Goal: Task Accomplishment & Management: Use online tool/utility

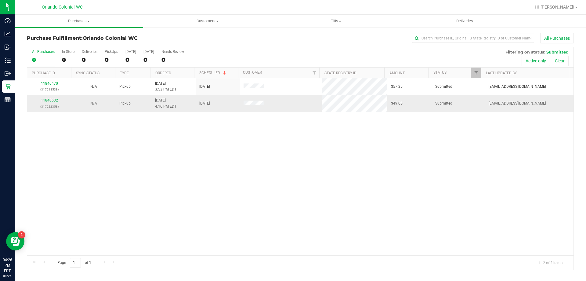
click at [54, 102] on div "11840632 (317022358)" at bounding box center [49, 103] width 37 height 12
click at [56, 101] on link "11840632" at bounding box center [49, 100] width 17 height 4
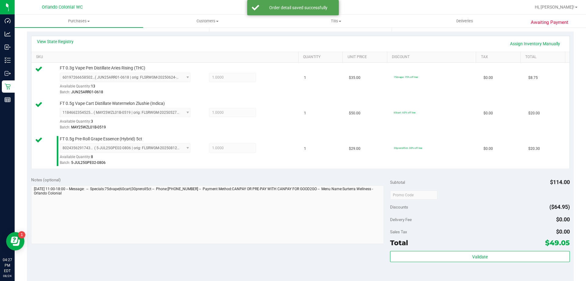
scroll to position [289, 0]
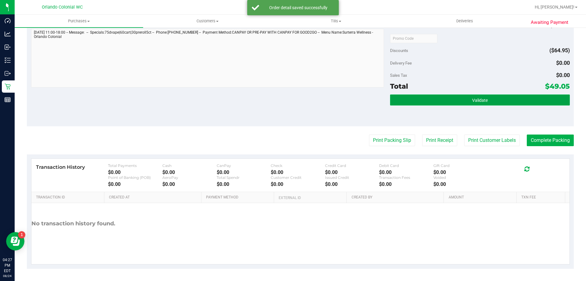
click at [446, 103] on button "Validate" at bounding box center [480, 99] width 180 height 11
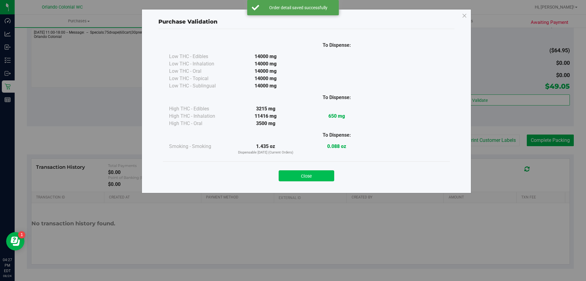
click at [325, 172] on button "Close" at bounding box center [307, 175] width 56 height 11
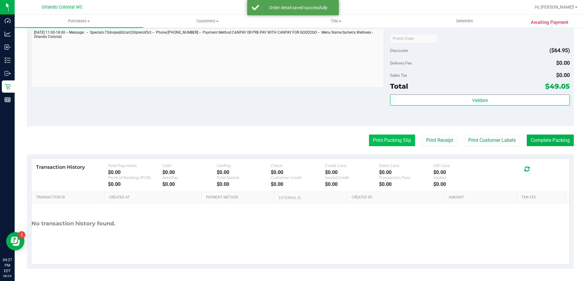
click at [394, 141] on button "Print Packing Slip" at bounding box center [392, 140] width 46 height 12
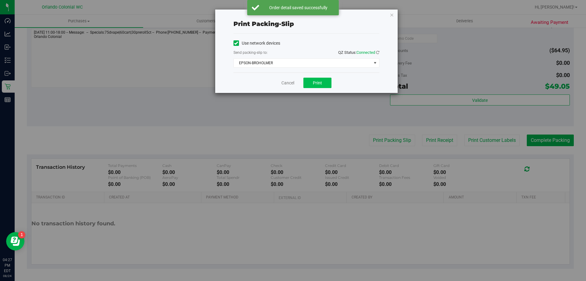
click at [318, 82] on span "Print" at bounding box center [317, 82] width 9 height 5
click at [283, 84] on link "Cancel" at bounding box center [287, 83] width 13 height 6
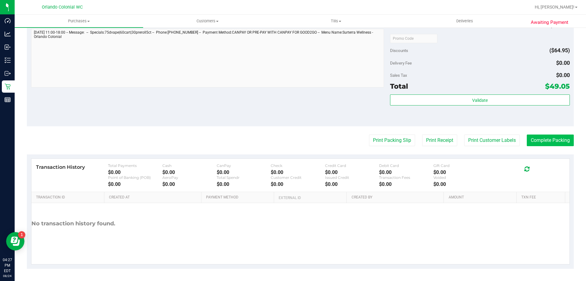
click at [550, 140] on button "Complete Packing" at bounding box center [550, 140] width 47 height 12
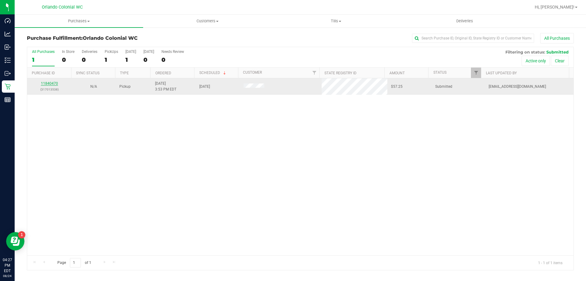
click at [54, 85] on link "11840470" at bounding box center [49, 83] width 17 height 4
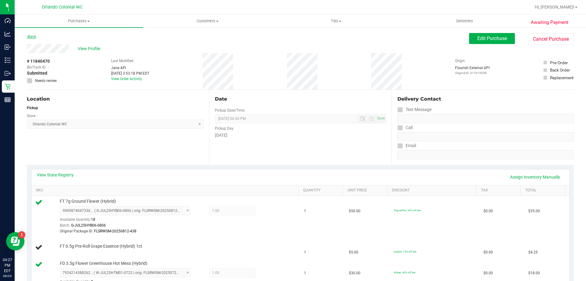
click at [31, 38] on link "Back" at bounding box center [31, 36] width 9 height 4
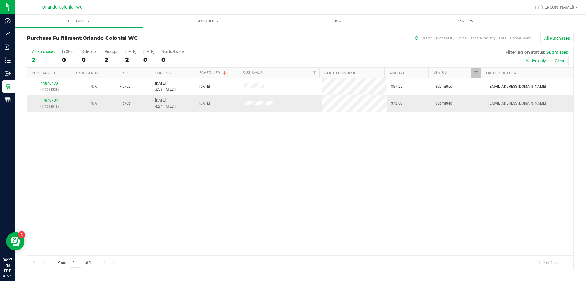
click at [53, 100] on link "11840704" at bounding box center [49, 100] width 17 height 4
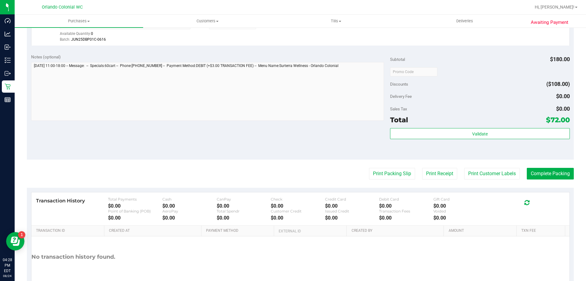
scroll to position [254, 0]
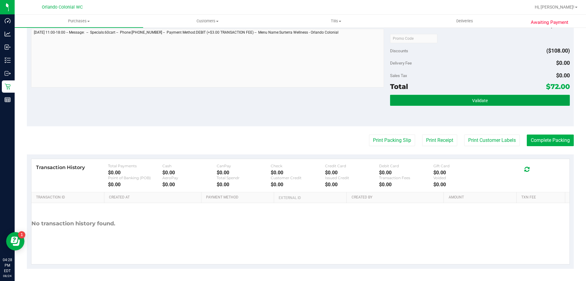
click at [445, 98] on button "Validate" at bounding box center [480, 100] width 180 height 11
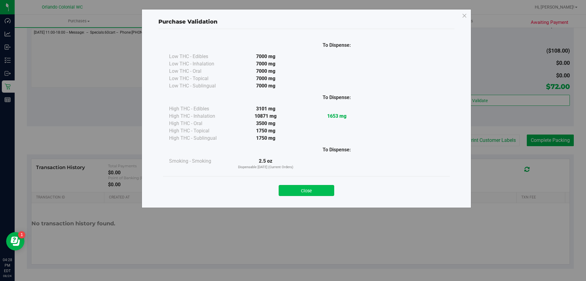
click at [325, 188] on button "Close" at bounding box center [307, 190] width 56 height 11
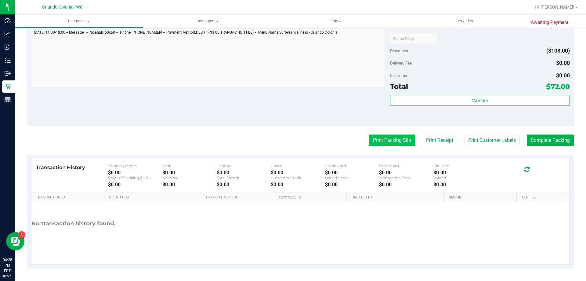
click at [380, 140] on button "Print Packing Slip" at bounding box center [392, 140] width 46 height 12
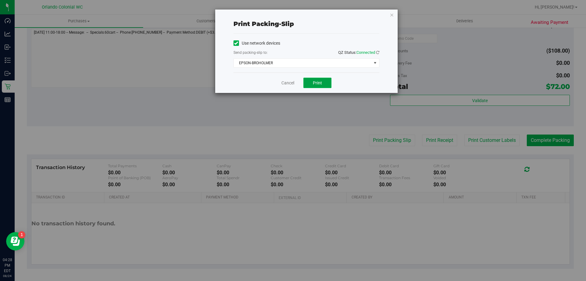
click at [322, 78] on button "Print" at bounding box center [317, 83] width 28 height 10
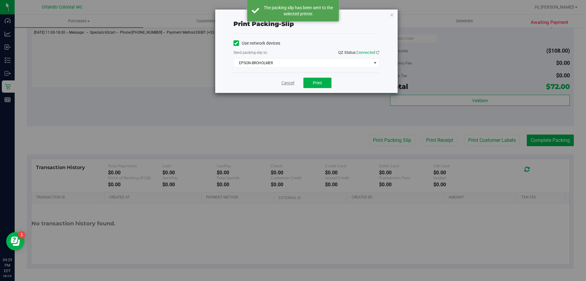
click at [285, 84] on link "Cancel" at bounding box center [287, 83] width 13 height 6
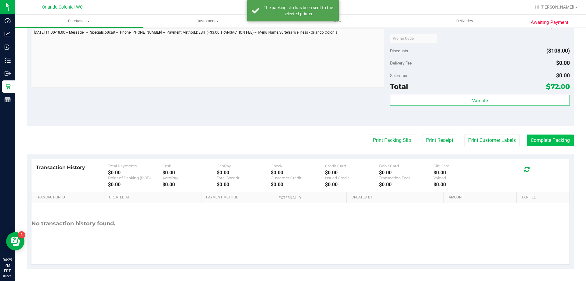
click at [556, 136] on button "Complete Packing" at bounding box center [550, 140] width 47 height 12
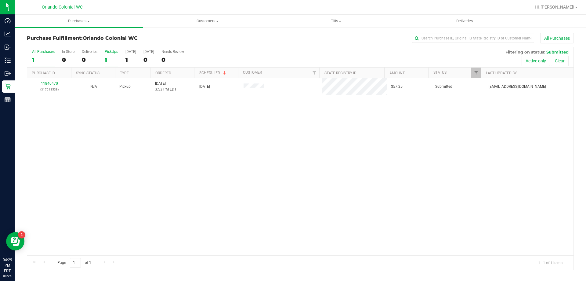
click at [105, 55] on label "PickUps 1" at bounding box center [111, 57] width 13 height 17
click at [0, 0] on input "PickUps 1" at bounding box center [0, 0] width 0 height 0
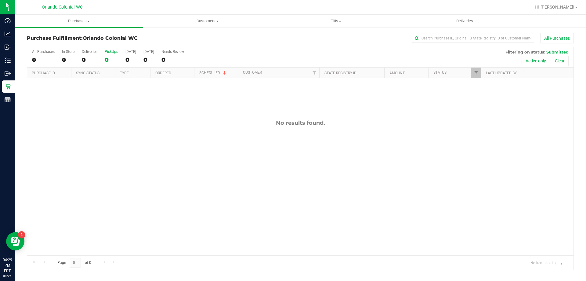
click at [111, 54] on label "PickUps 0" at bounding box center [111, 57] width 13 height 17
click at [0, 0] on input "PickUps 0" at bounding box center [0, 0] width 0 height 0
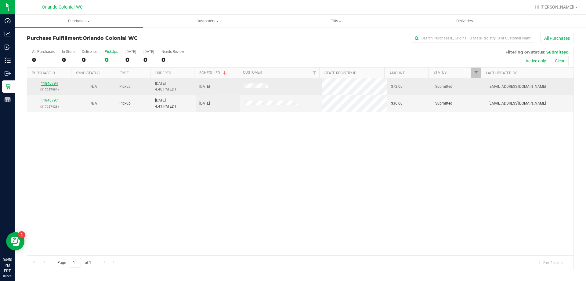
click at [54, 84] on link "11840794" at bounding box center [49, 83] width 17 height 4
click at [54, 83] on link "11840794" at bounding box center [49, 83] width 17 height 4
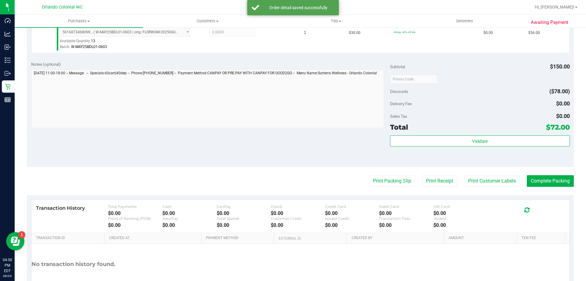
scroll to position [254, 0]
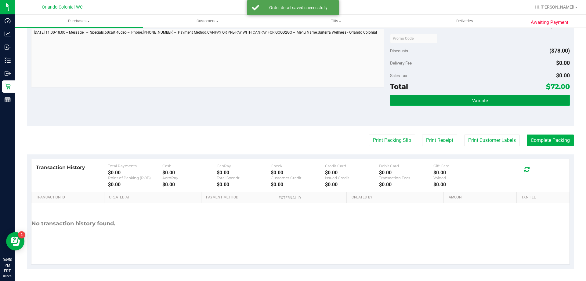
click at [448, 103] on button "Validate" at bounding box center [480, 100] width 180 height 11
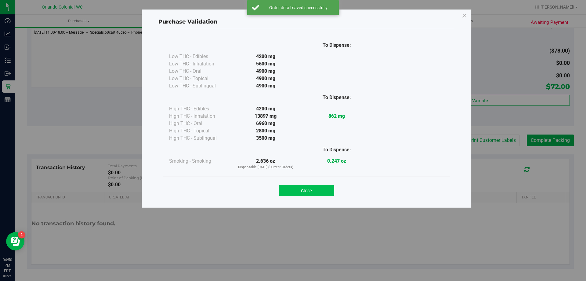
click at [314, 188] on button "Close" at bounding box center [307, 190] width 56 height 11
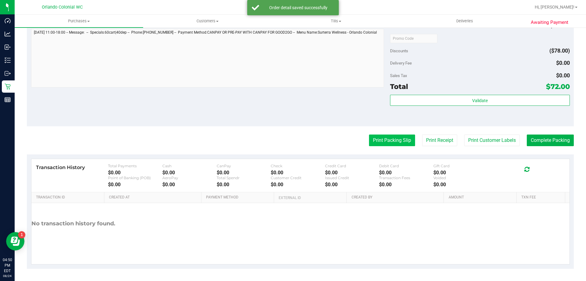
click at [386, 139] on button "Print Packing Slip" at bounding box center [392, 140] width 46 height 12
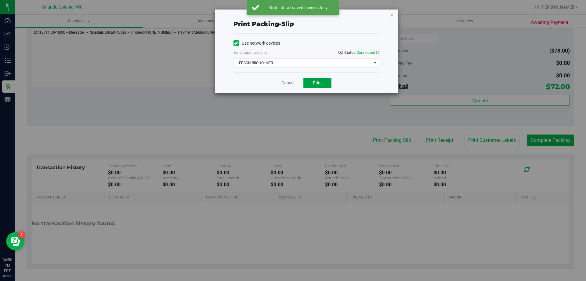
click at [325, 82] on button "Print" at bounding box center [317, 83] width 28 height 10
click at [318, 87] on button "Print" at bounding box center [317, 83] width 28 height 10
click at [283, 80] on link "Cancel" at bounding box center [287, 83] width 13 height 6
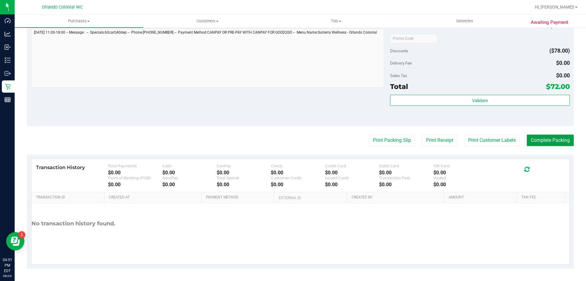
click at [565, 135] on button "Complete Packing" at bounding box center [550, 140] width 47 height 12
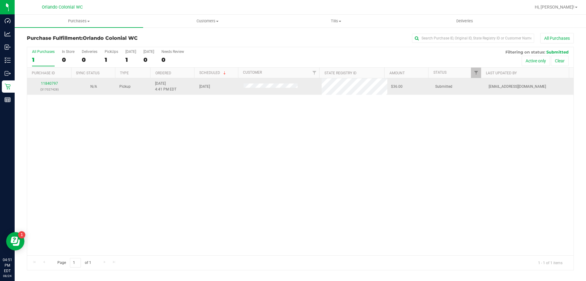
click at [63, 84] on div "11840797 (317027428)" at bounding box center [49, 87] width 37 height 12
click at [58, 91] on p "(317027428)" at bounding box center [49, 89] width 37 height 6
click at [47, 84] on link "11840797" at bounding box center [49, 83] width 17 height 4
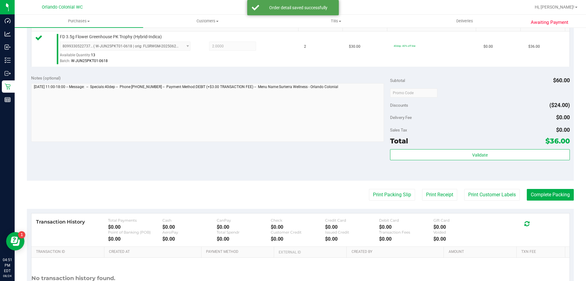
scroll to position [219, 0]
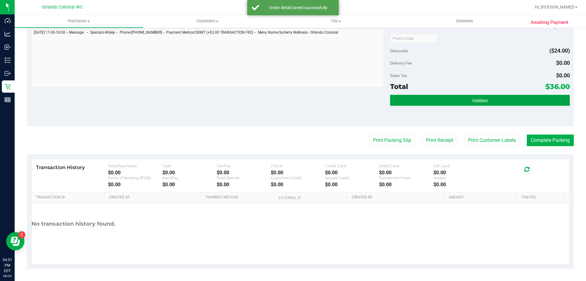
click at [443, 103] on button "Validate" at bounding box center [480, 100] width 180 height 11
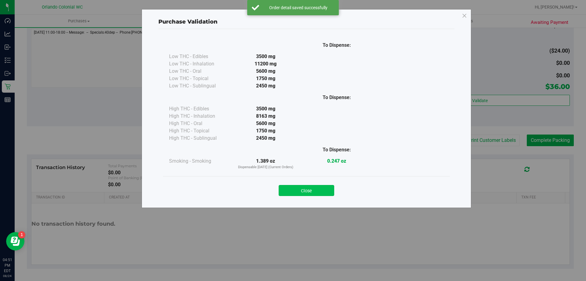
click at [317, 188] on button "Close" at bounding box center [307, 190] width 56 height 11
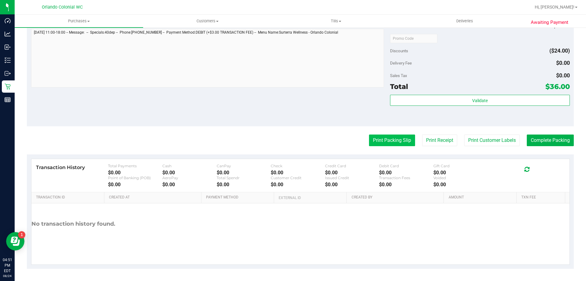
click at [382, 144] on button "Print Packing Slip" at bounding box center [392, 140] width 46 height 12
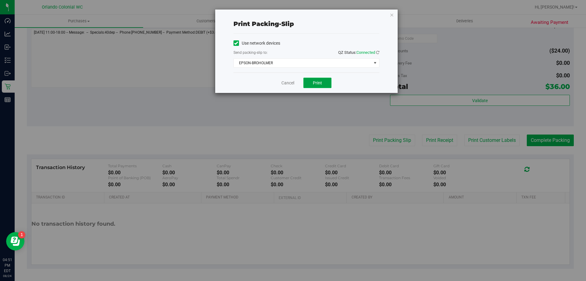
click at [326, 79] on button "Print" at bounding box center [317, 83] width 28 height 10
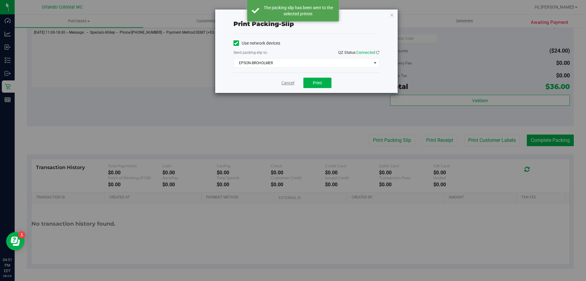
click at [284, 84] on link "Cancel" at bounding box center [287, 83] width 13 height 6
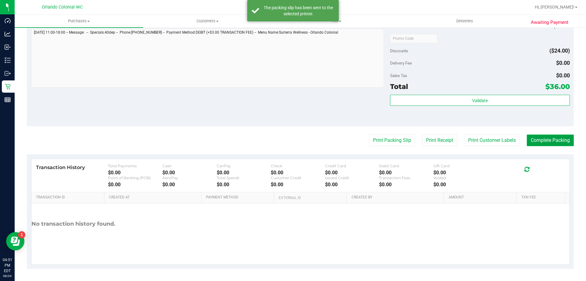
click at [564, 143] on button "Complete Packing" at bounding box center [550, 140] width 47 height 12
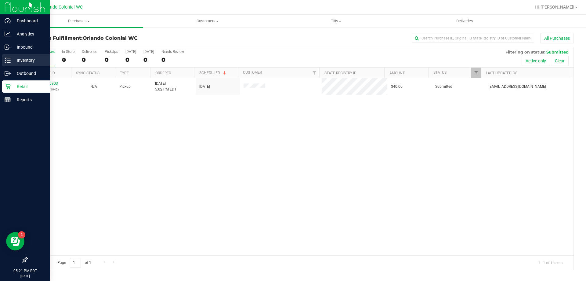
click at [5, 60] on icon at bounding box center [5, 60] width 1 height 1
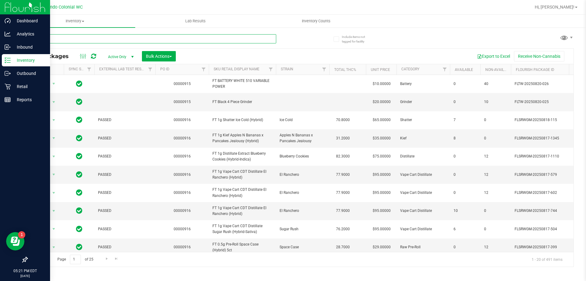
click at [85, 39] on input "text" at bounding box center [151, 38] width 249 height 9
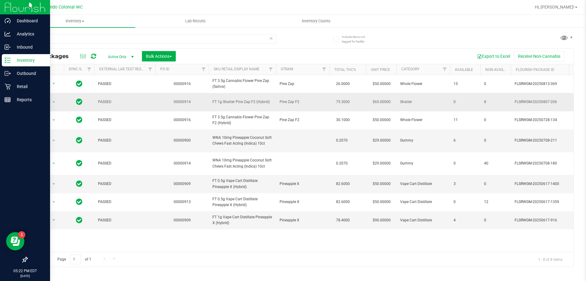
click at [240, 103] on span "FT 1g Shatter Pine Zap F2 (Hybrid)" at bounding box center [242, 102] width 60 height 6
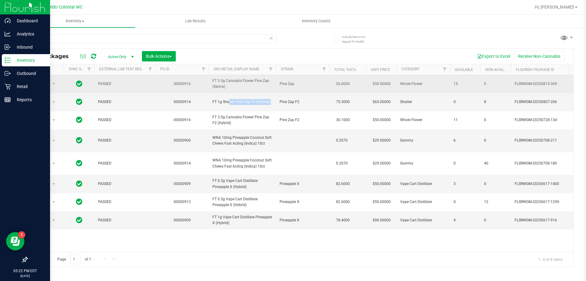
copy tr "FT 1g Shatter Pine Zap F2 (Hybrid)"
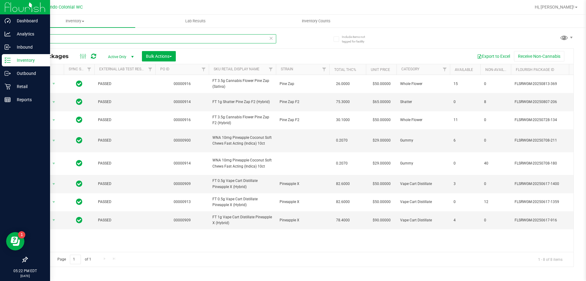
click at [213, 35] on input "pine" at bounding box center [151, 38] width 249 height 9
paste input "FT 1g Shatter Pine Zap F2 (Hybrid)"
type input "FT 1g Shatter Pine Zap F2 (Hybrid)"
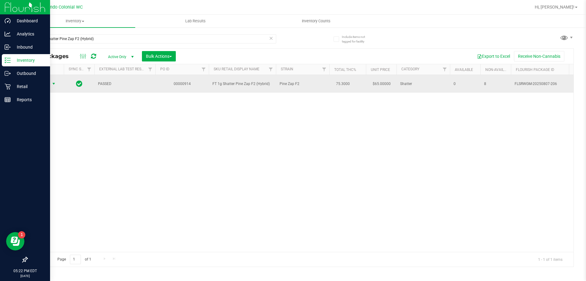
click at [44, 84] on span "Action" at bounding box center [41, 83] width 16 height 9
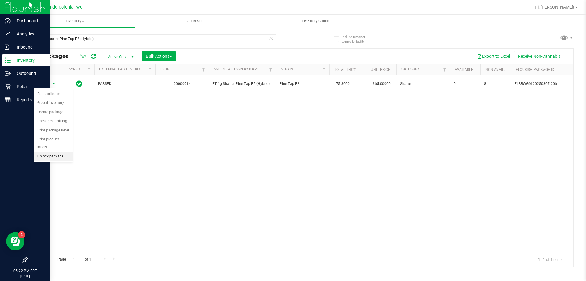
click at [59, 152] on li "Unlock package" at bounding box center [53, 156] width 39 height 9
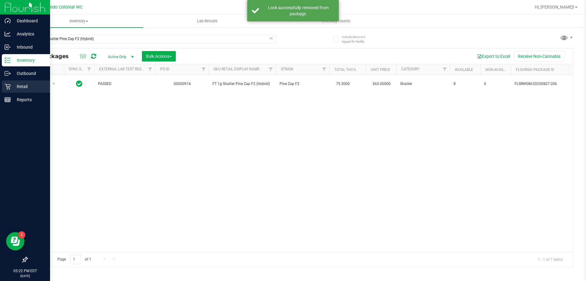
click at [12, 89] on p "Retail" at bounding box center [29, 86] width 37 height 7
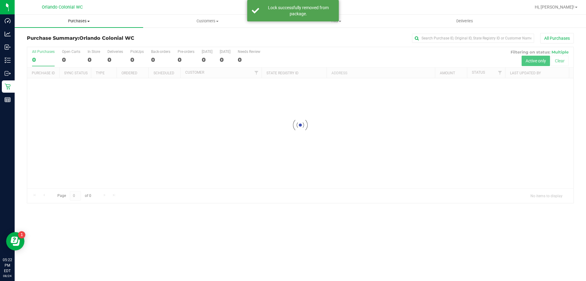
click at [64, 18] on span "Purchases" at bounding box center [79, 20] width 129 height 5
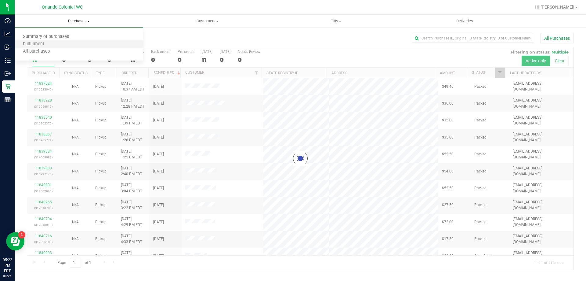
click at [54, 47] on li "Fulfillment" at bounding box center [79, 44] width 129 height 7
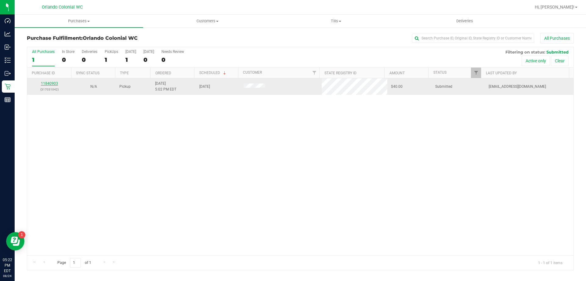
click at [52, 83] on link "11840903" at bounding box center [49, 83] width 17 height 4
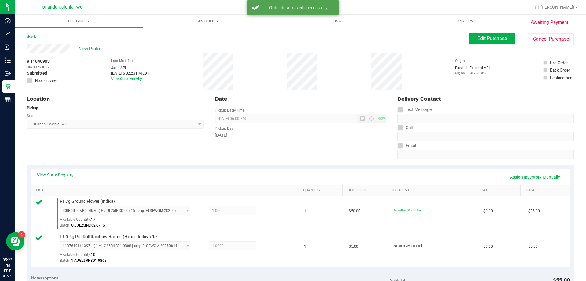
scroll to position [254, 0]
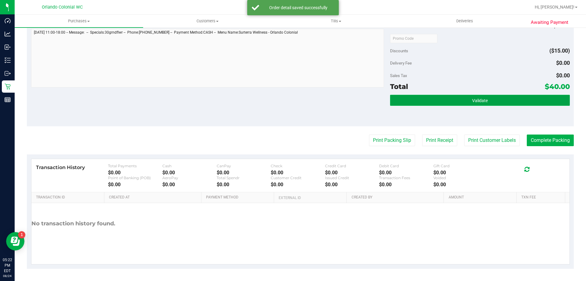
click at [461, 97] on button "Validate" at bounding box center [480, 100] width 180 height 11
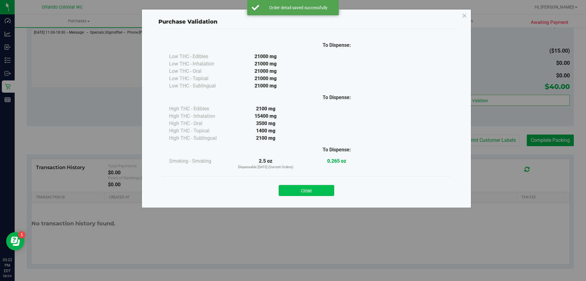
click at [324, 188] on button "Close" at bounding box center [307, 190] width 56 height 11
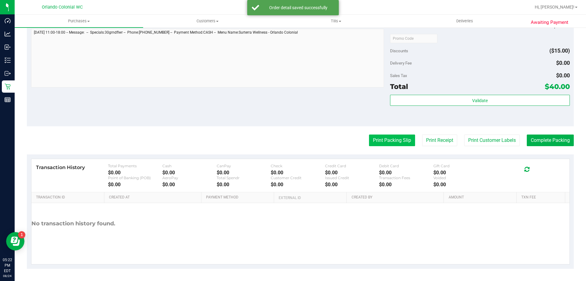
click at [386, 138] on button "Print Packing Slip" at bounding box center [392, 140] width 46 height 12
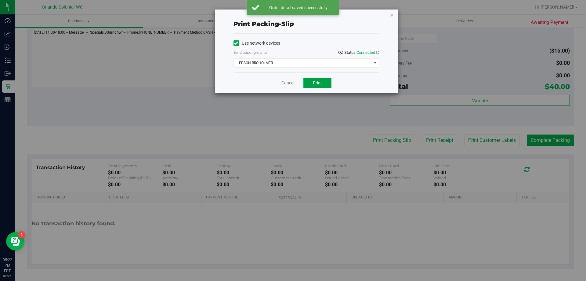
click at [321, 83] on span "Print" at bounding box center [317, 82] width 9 height 5
click at [291, 80] on link "Cancel" at bounding box center [287, 83] width 13 height 6
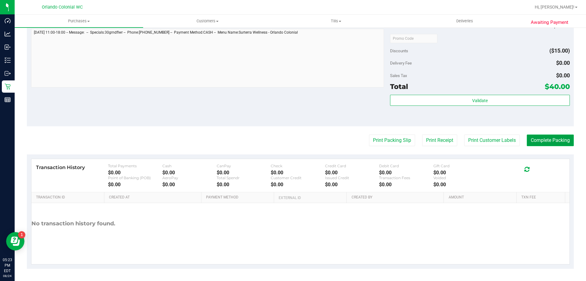
click at [551, 140] on button "Complete Packing" at bounding box center [550, 140] width 47 height 12
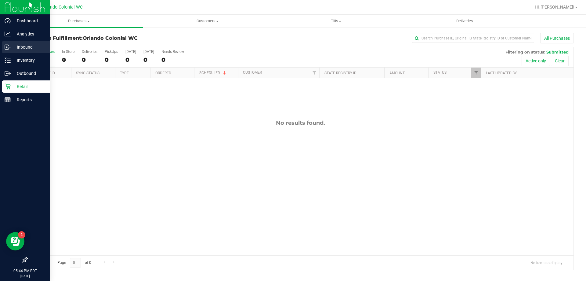
click at [7, 46] on icon at bounding box center [6, 46] width 1 height 1
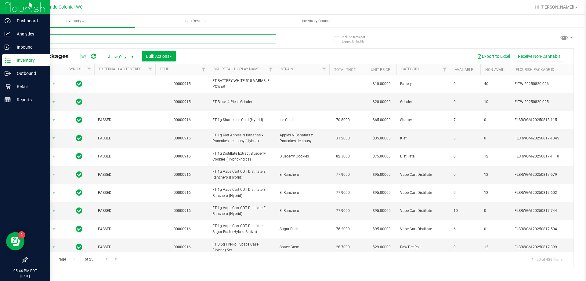
click at [69, 38] on input "text" at bounding box center [151, 38] width 249 height 9
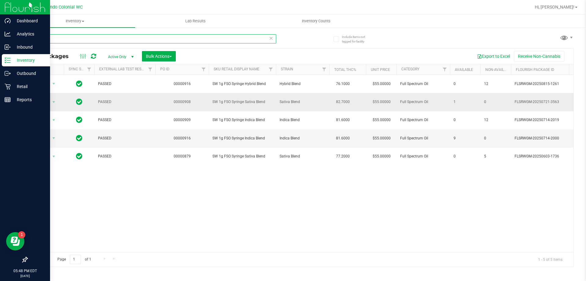
type input "fso"
click at [5, 49] on icon at bounding box center [8, 47] width 6 height 6
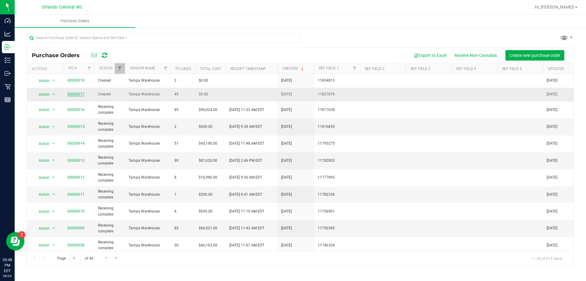
click at [77, 93] on link "00000917" at bounding box center [75, 94] width 17 height 4
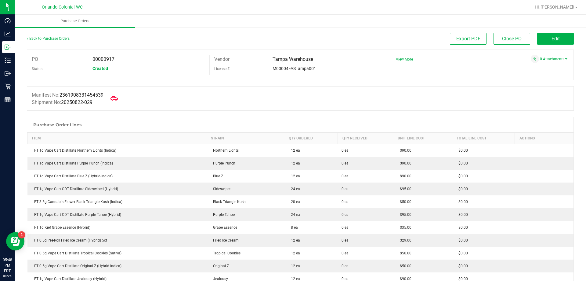
click at [45, 40] on link "Back to Purchase Orders" at bounding box center [48, 38] width 43 height 4
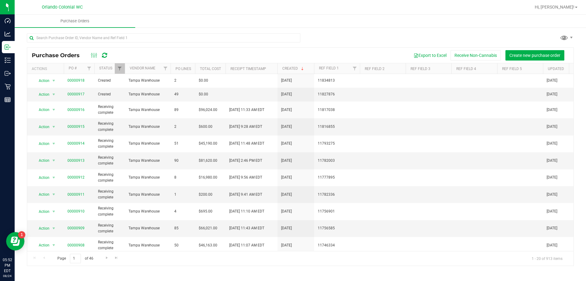
click at [564, 2] on div "Hi, [PERSON_NAME]!" at bounding box center [556, 7] width 48 height 11
click at [565, 6] on span "Hi, [PERSON_NAME]!" at bounding box center [555, 7] width 40 height 5
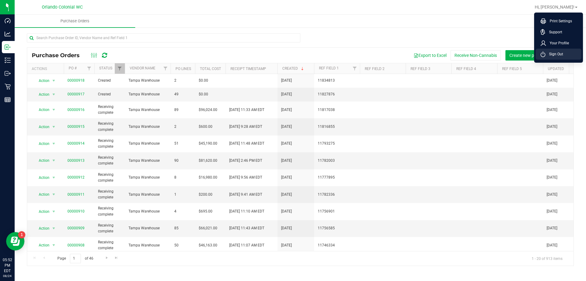
click at [569, 51] on li "Sign Out" at bounding box center [559, 54] width 46 height 11
